Goal: Task Accomplishment & Management: Use online tool/utility

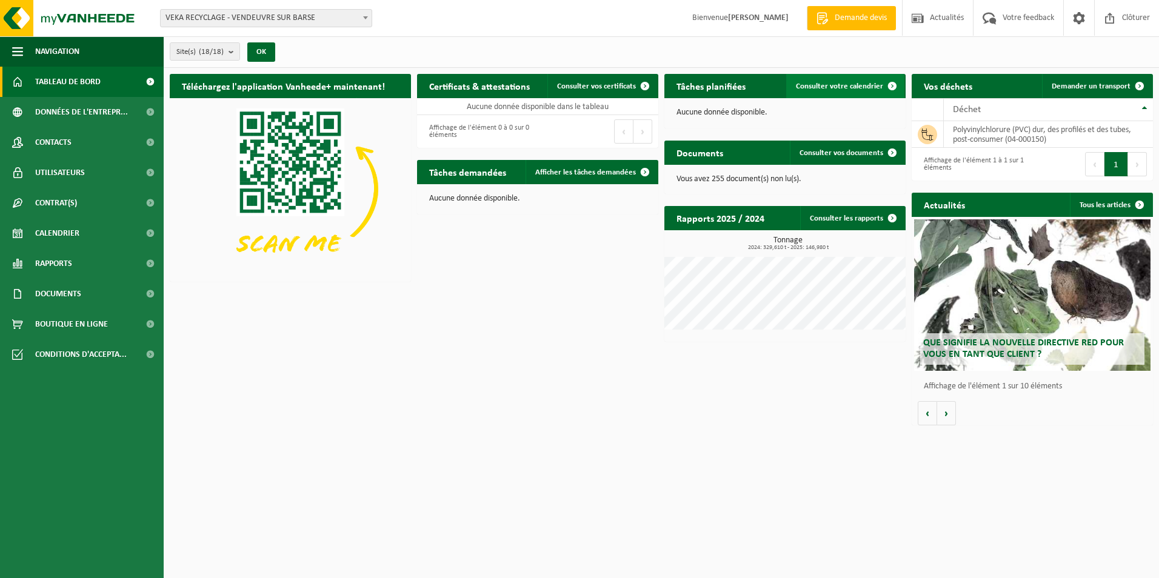
click at [834, 86] on span "Consulter votre calendrier" at bounding box center [839, 86] width 87 height 8
click at [1089, 90] on span "Demander un transport" at bounding box center [1090, 86] width 79 height 8
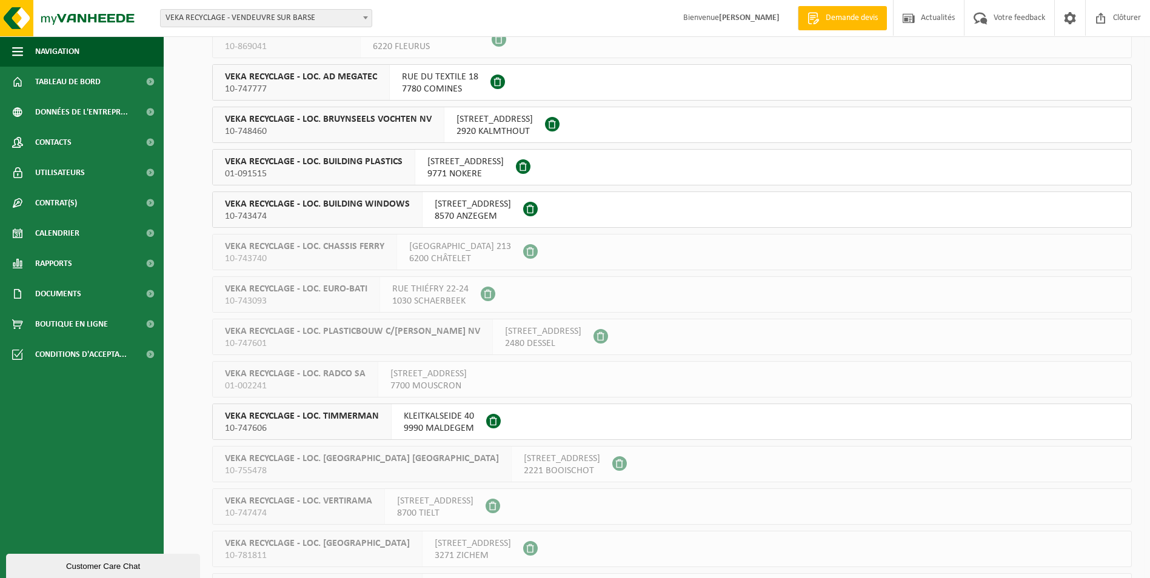
scroll to position [182, 0]
click at [424, 421] on span "KLEITKALSEIDE 40" at bounding box center [439, 416] width 70 height 12
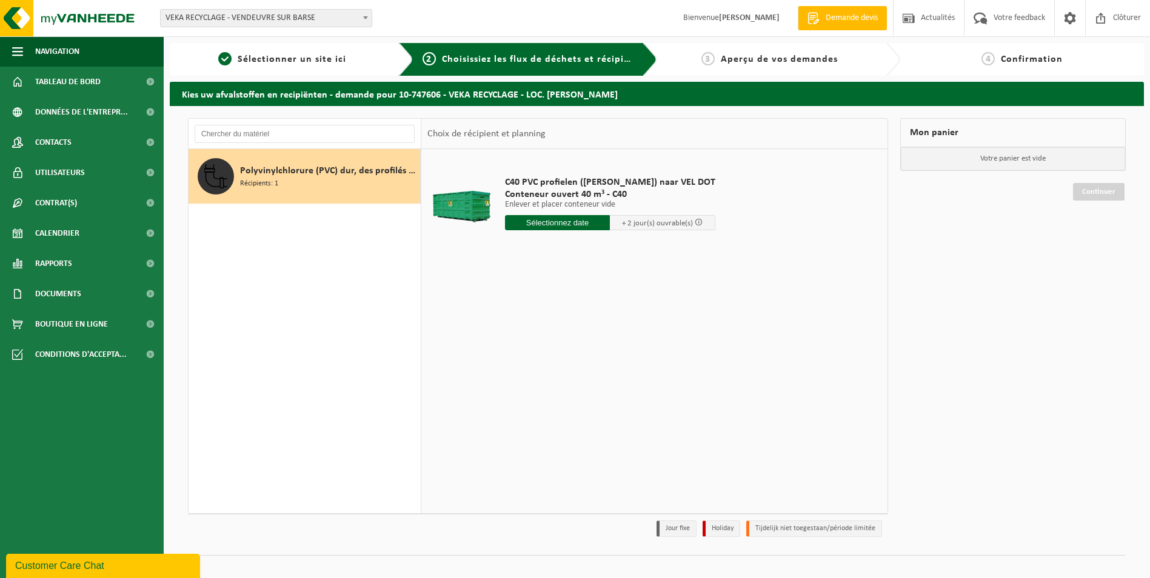
click at [545, 226] on input "text" at bounding box center [557, 222] width 105 height 15
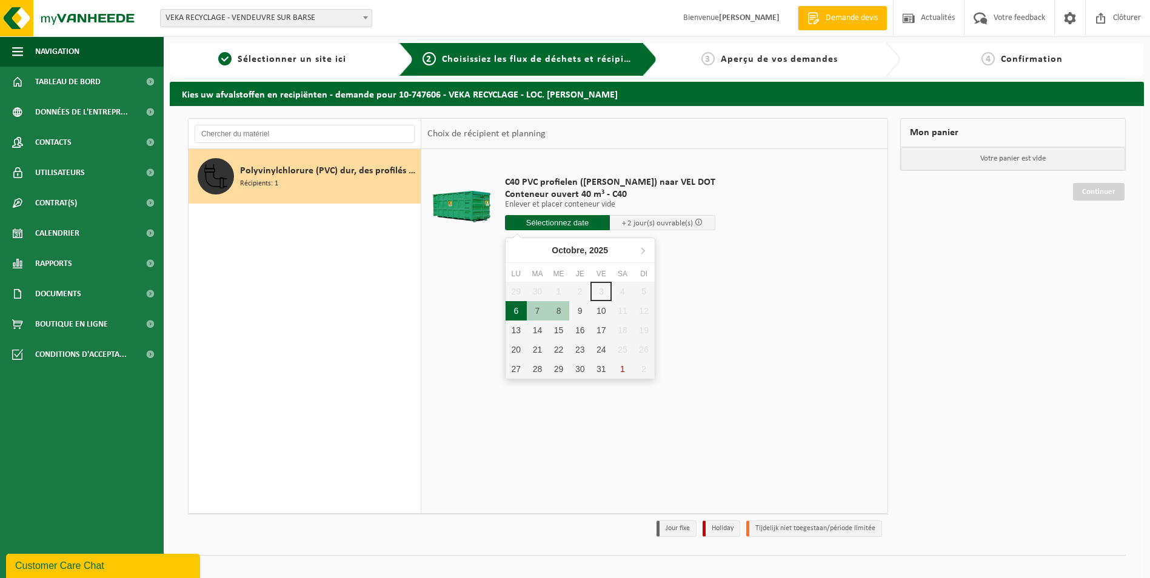
click at [517, 311] on div "6" at bounding box center [515, 310] width 21 height 19
type input "à partir de 2025-10-06"
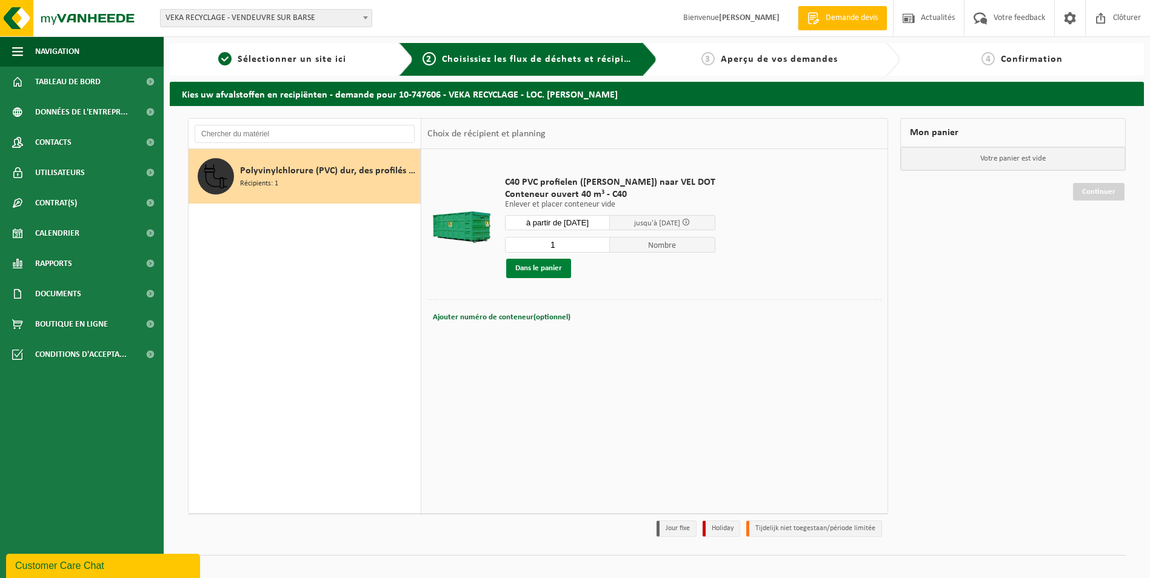
click at [542, 270] on button "Dans le panier" at bounding box center [538, 268] width 65 height 19
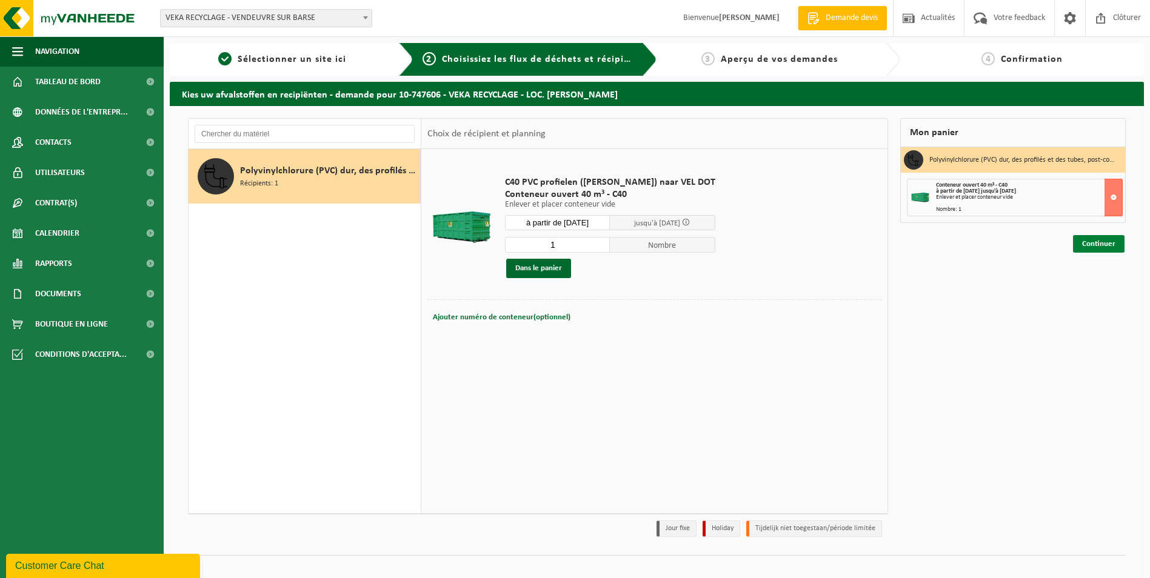
click at [1096, 242] on link "Continuer" at bounding box center [1099, 244] width 52 height 18
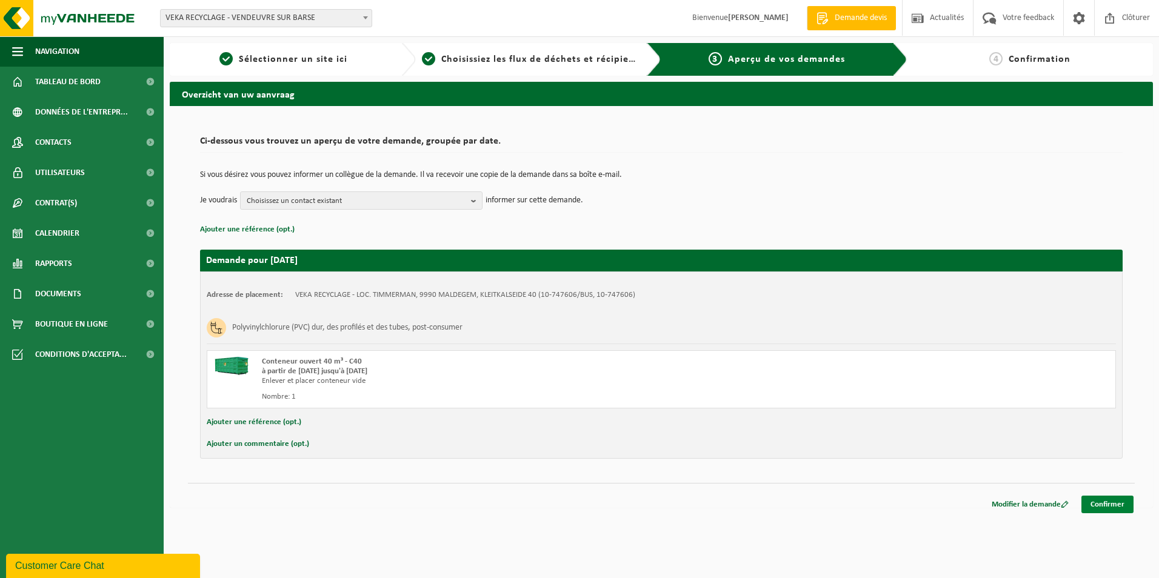
click at [1108, 502] on link "Confirmer" at bounding box center [1107, 505] width 52 height 18
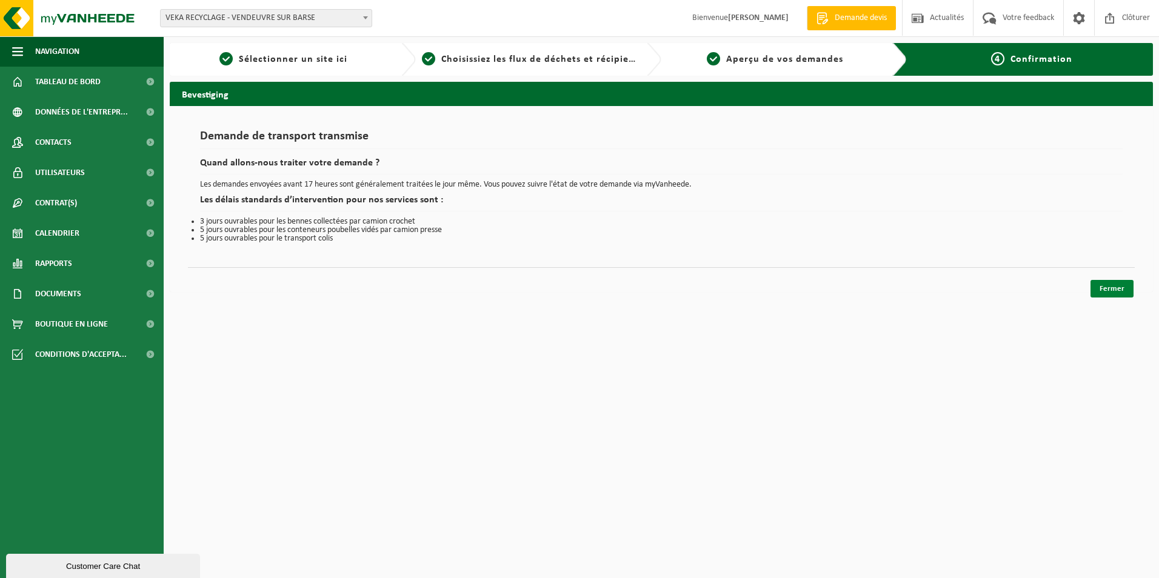
click at [1107, 282] on link "Fermer" at bounding box center [1111, 289] width 43 height 18
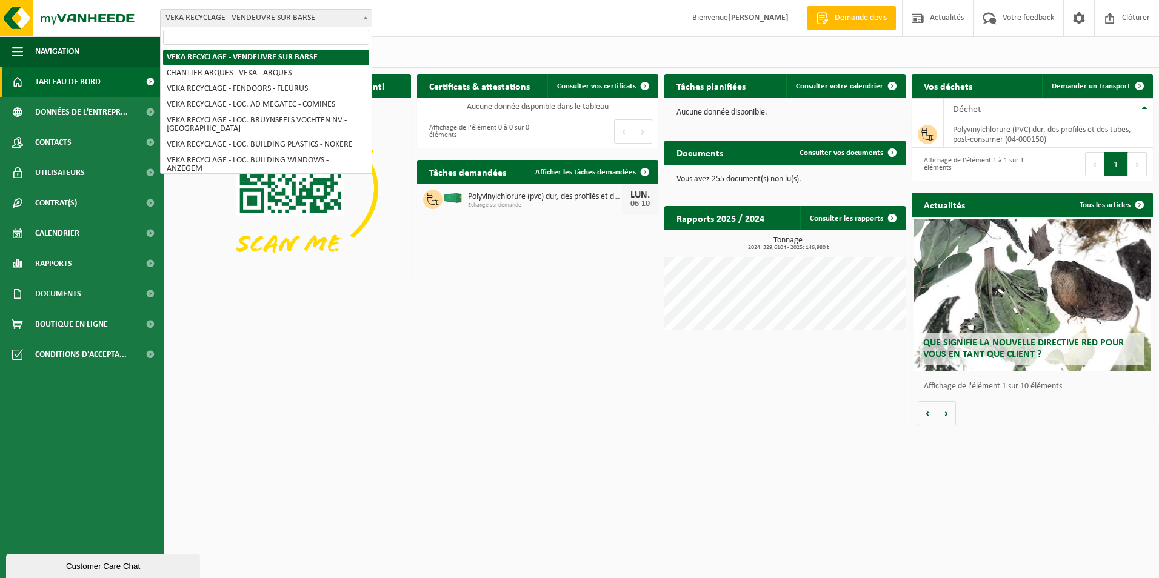
click at [341, 15] on span "VEKA RECYCLAGE - VENDEUVRE SUR BARSE" at bounding box center [266, 18] width 211 height 17
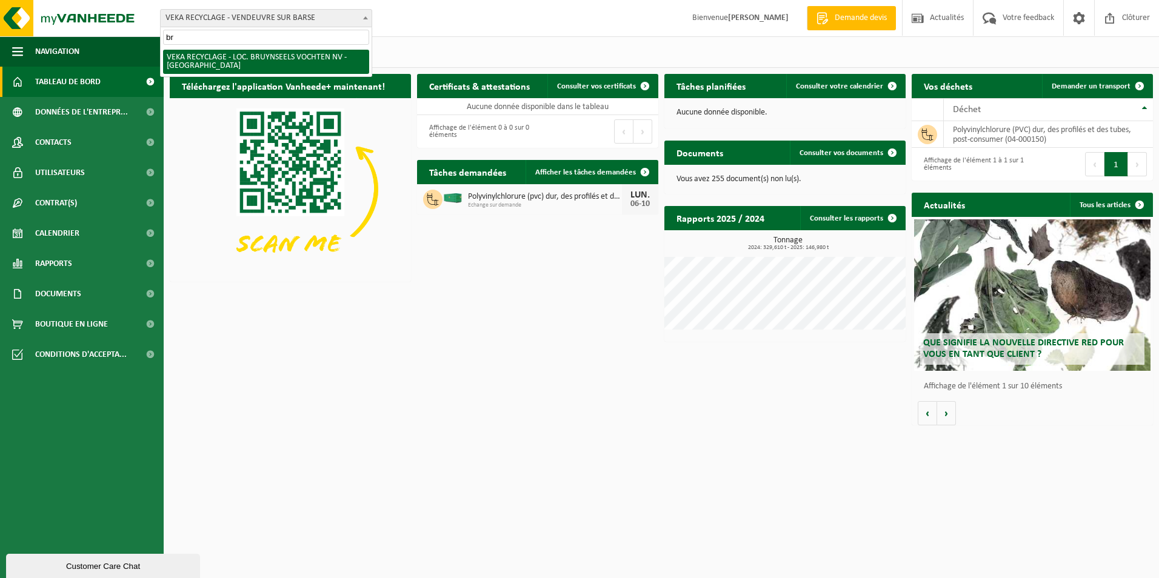
type input "b"
click at [555, 393] on div "Téléchargez l'application Vanheede+ maintenant! Cachez Certificats & attestatio…" at bounding box center [661, 250] width 989 height 364
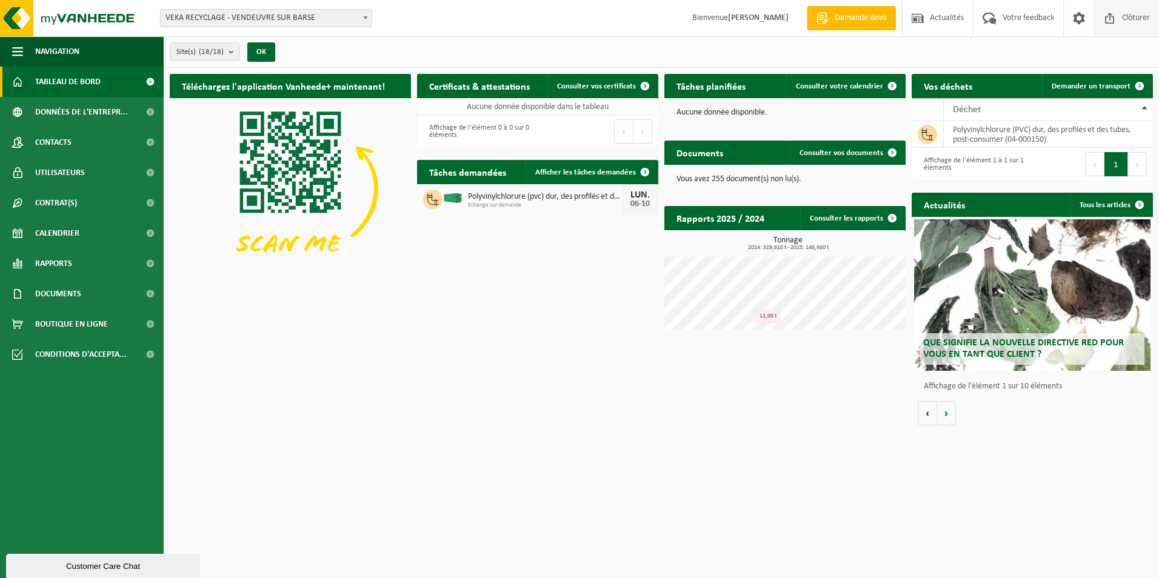
click at [1137, 19] on span "Clôturer" at bounding box center [1136, 18] width 34 height 36
